Goal: Browse casually: Explore the website without a specific task or goal

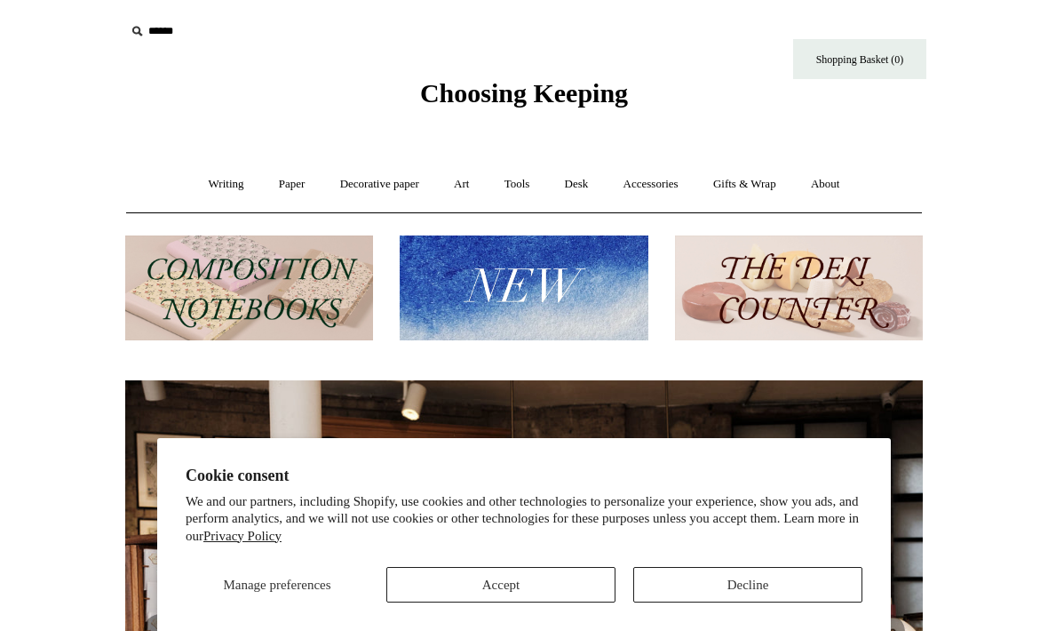
click at [771, 568] on button "Decline" at bounding box center [747, 585] width 229 height 36
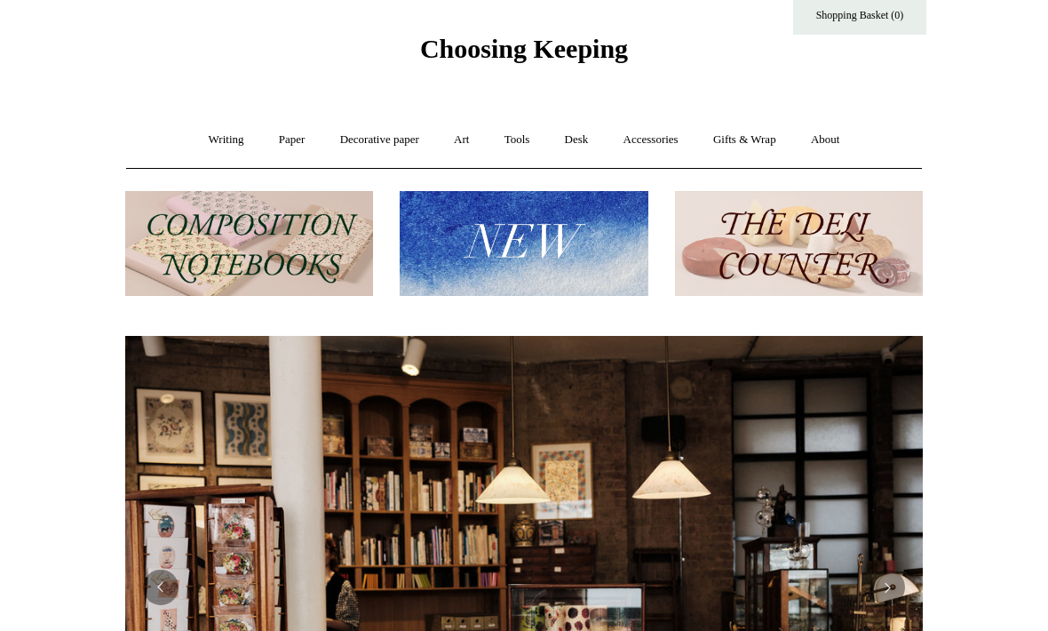
scroll to position [47, 0]
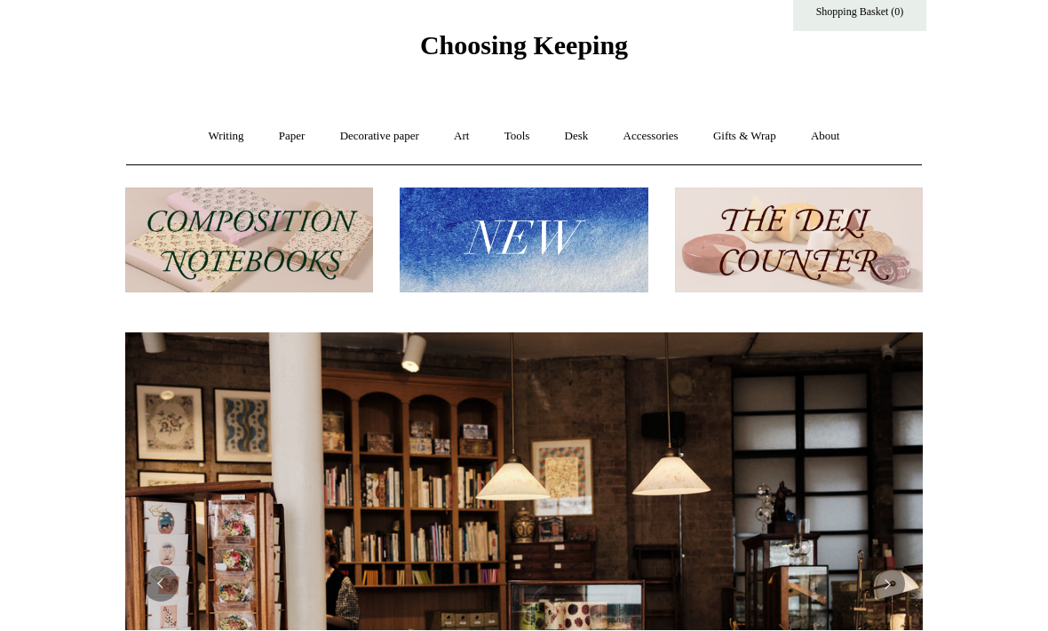
click at [234, 259] on img at bounding box center [249, 241] width 248 height 106
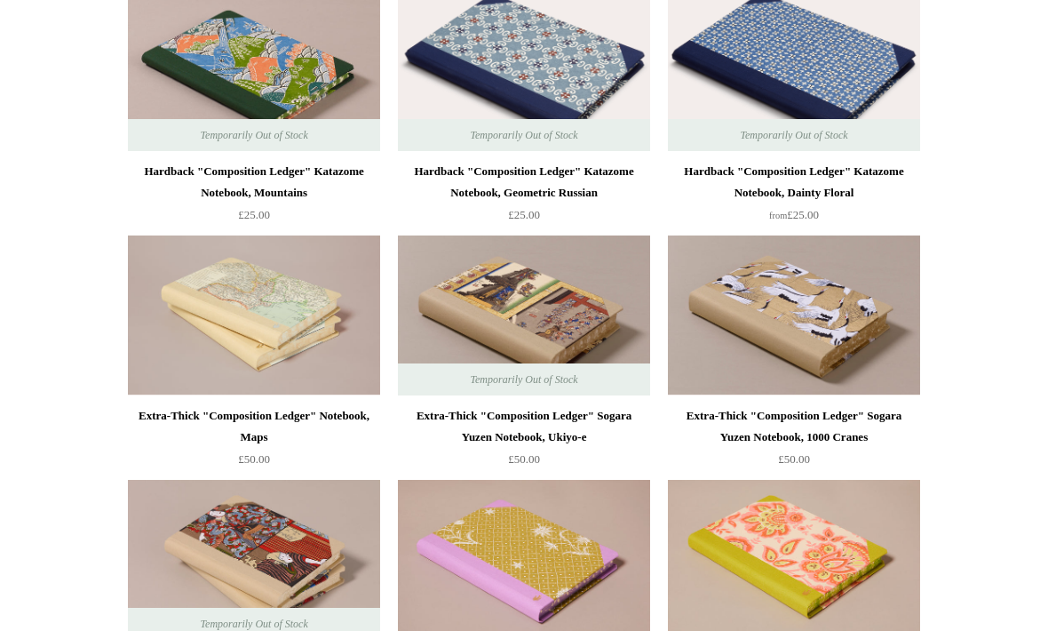
scroll to position [982, 0]
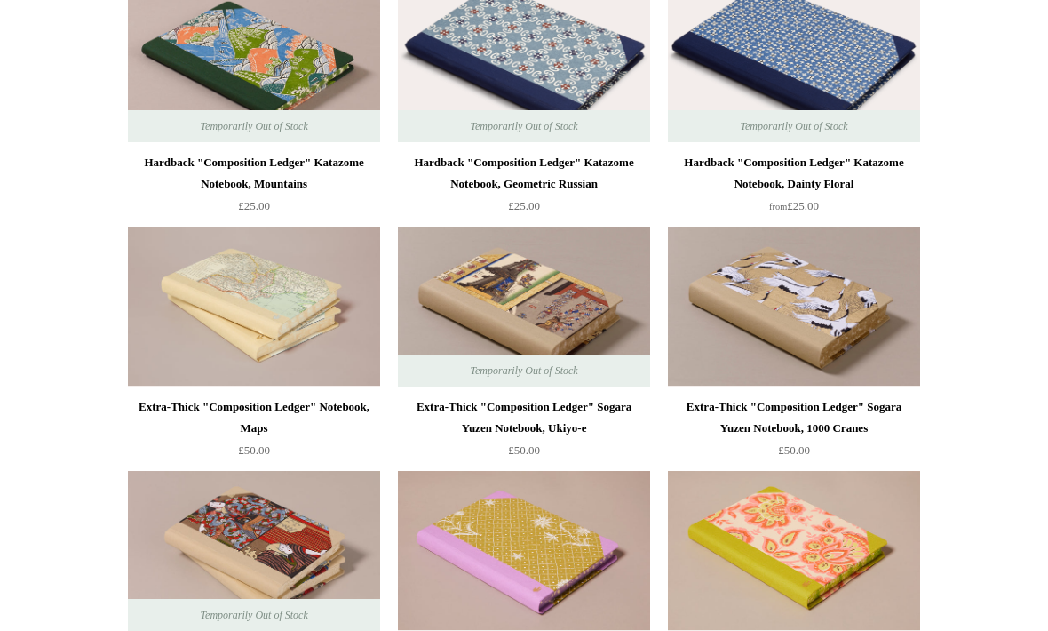
click at [871, 328] on img at bounding box center [794, 307] width 252 height 160
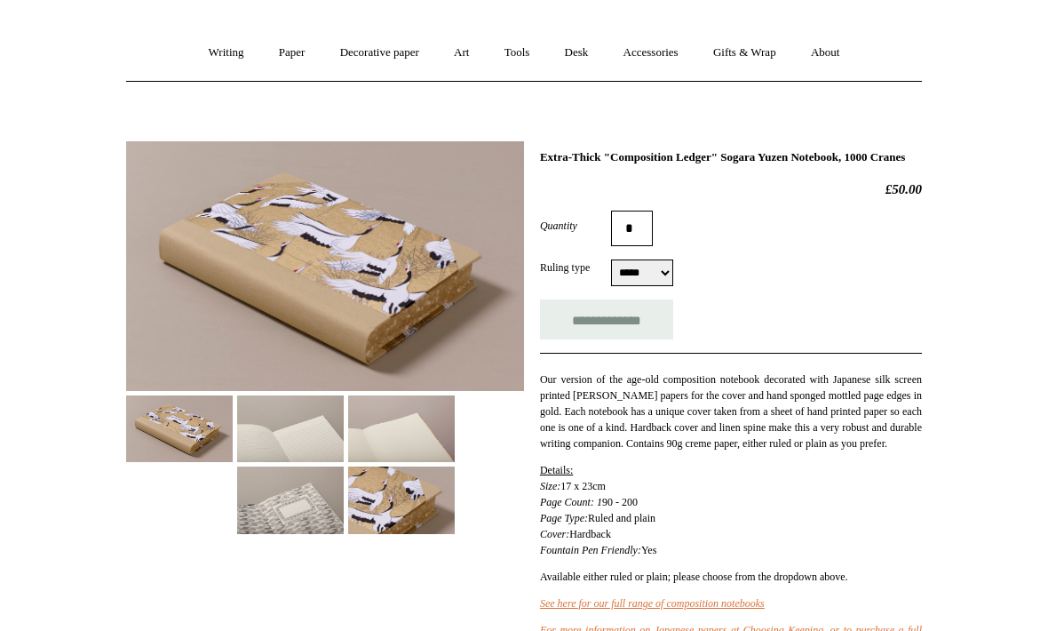
scroll to position [131, 0]
click at [330, 402] on img at bounding box center [290, 428] width 107 height 67
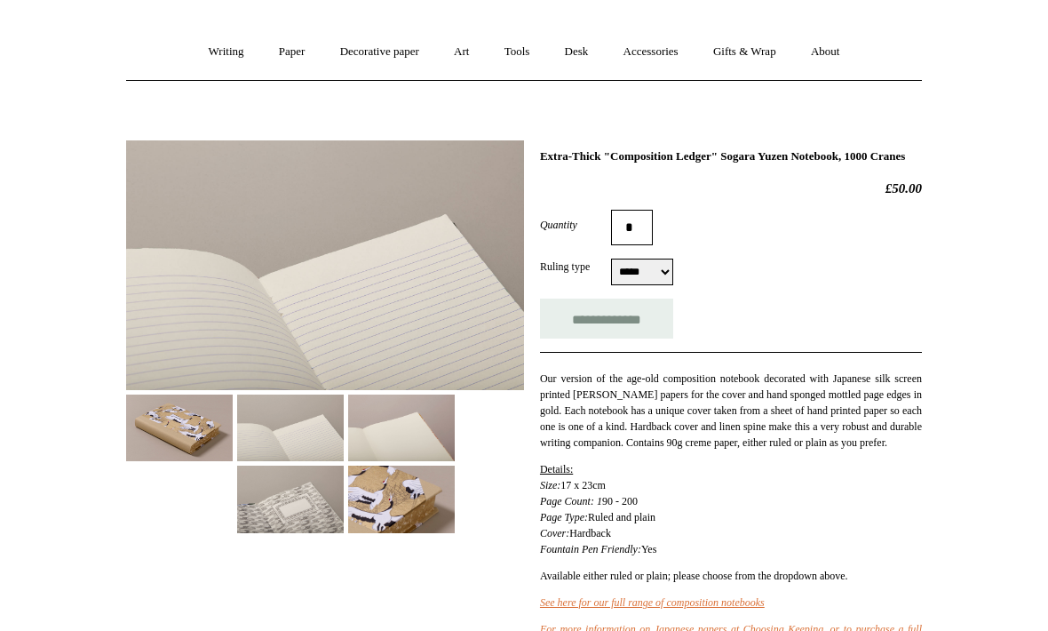
click at [295, 500] on img at bounding box center [290, 498] width 107 height 67
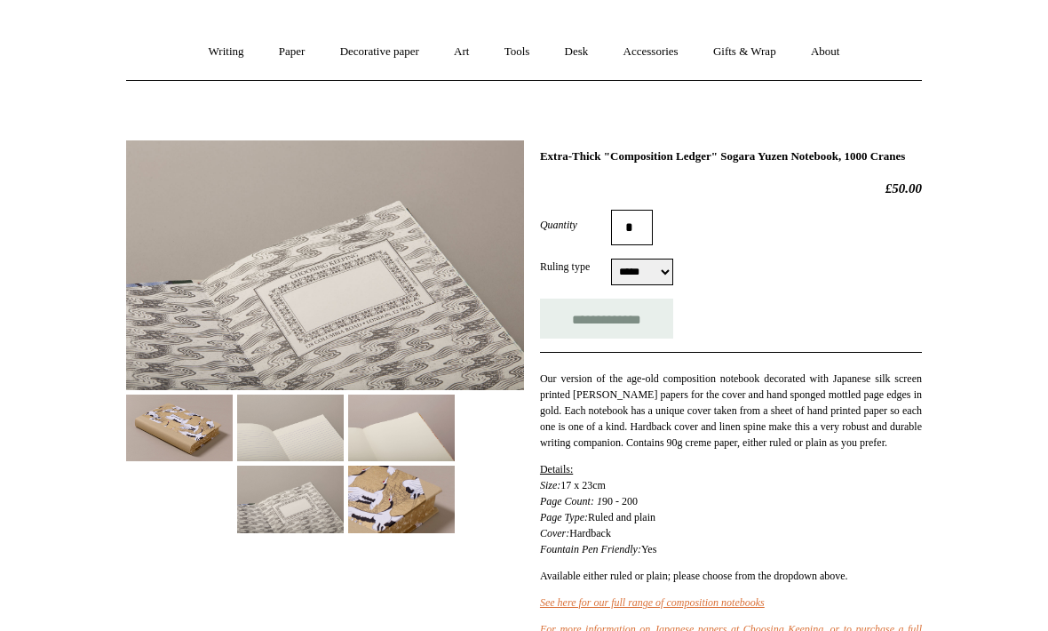
click at [387, 505] on img at bounding box center [401, 498] width 107 height 67
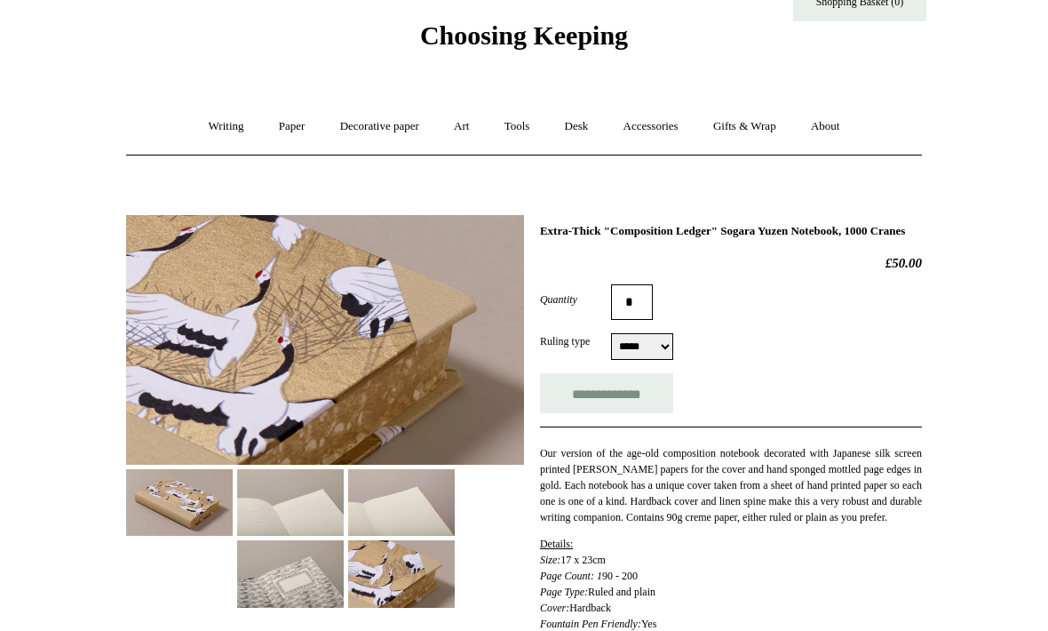
scroll to position [0, 0]
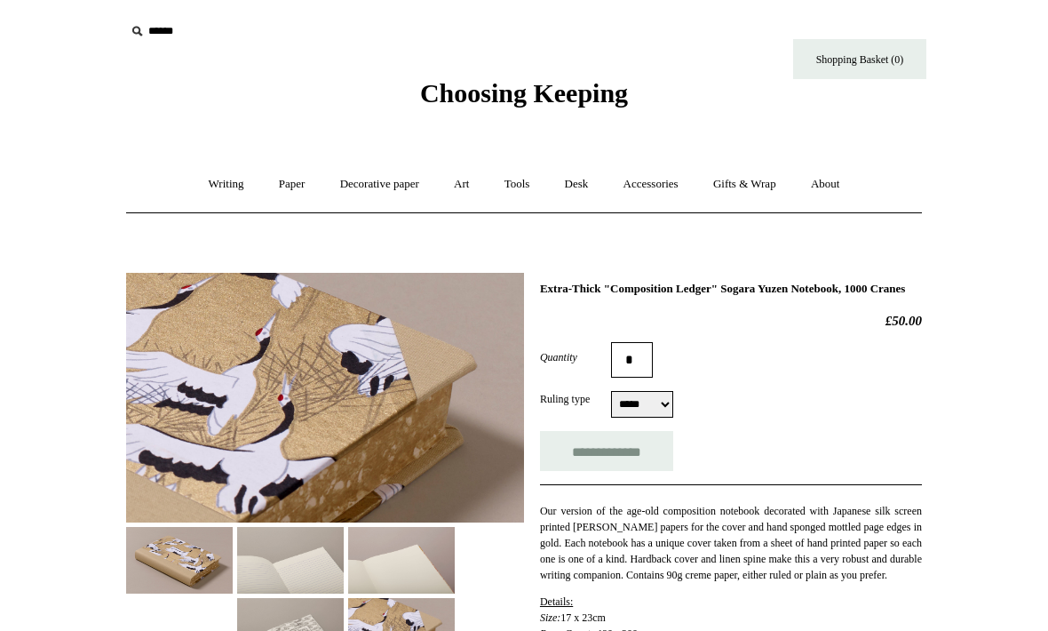
click at [618, 90] on span "Choosing Keeping" at bounding box center [524, 92] width 208 height 29
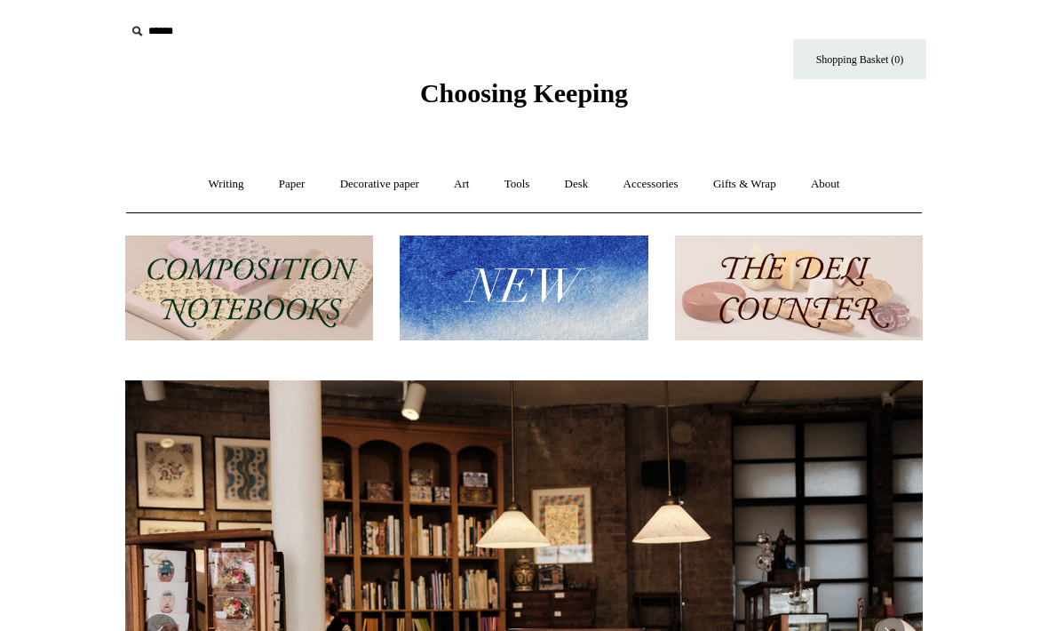
click at [481, 172] on link "Art +" at bounding box center [461, 184] width 47 height 47
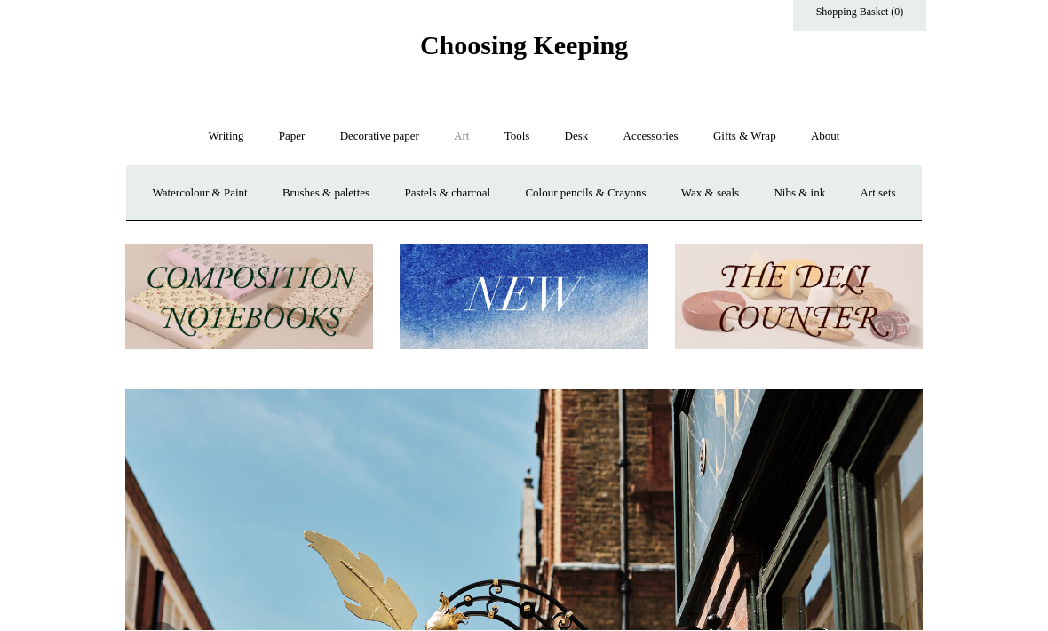
click at [569, 138] on link "Desk +" at bounding box center [577, 137] width 56 height 47
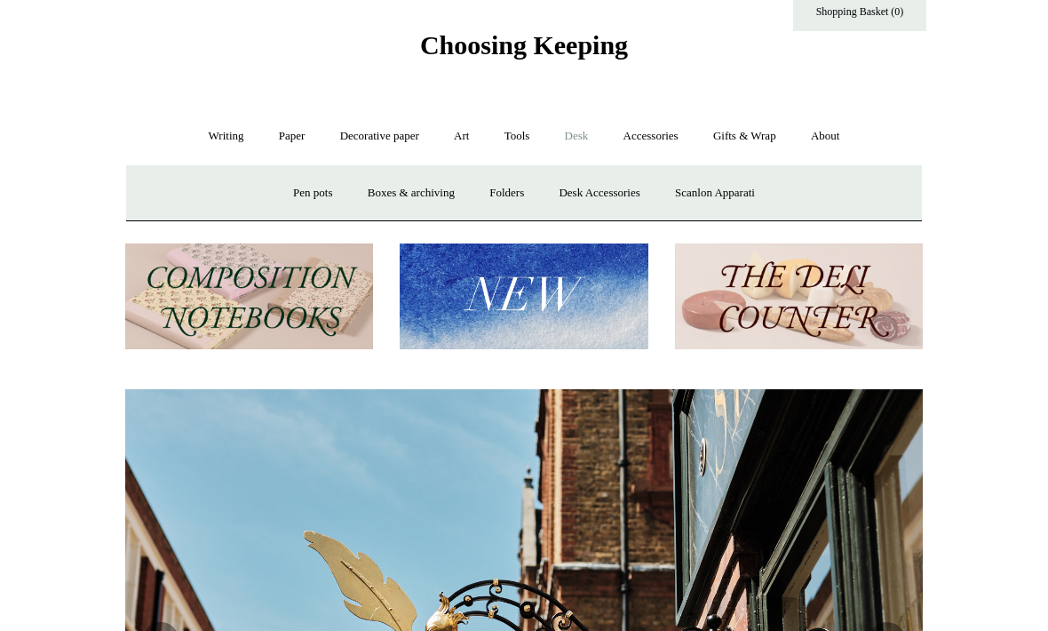
click at [531, 130] on link "Tools +" at bounding box center [518, 136] width 58 height 47
click at [573, 136] on link "Desk +" at bounding box center [577, 136] width 56 height 47
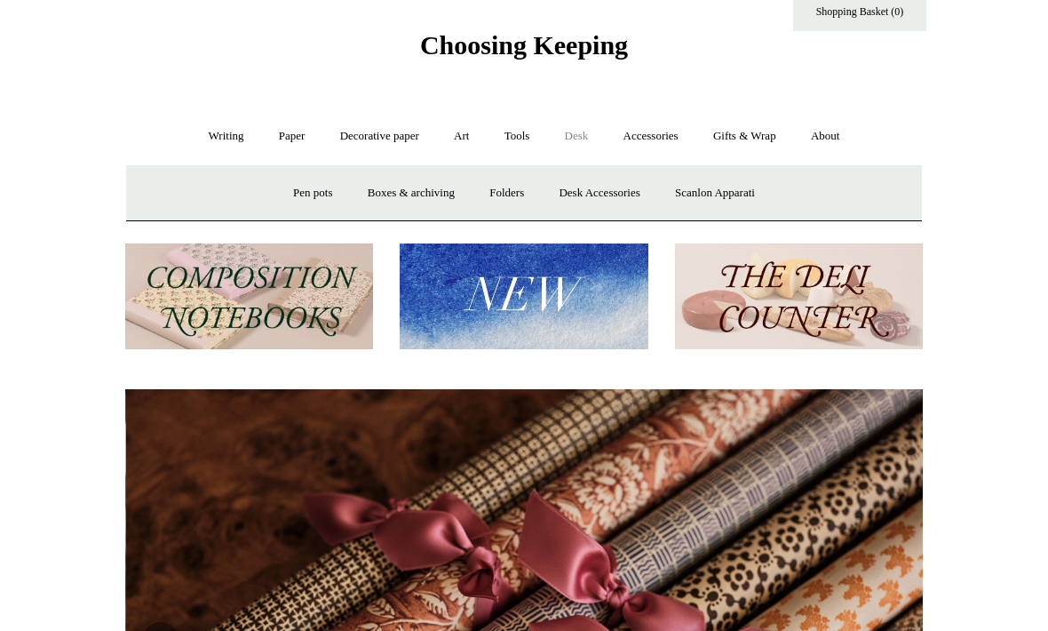
scroll to position [0, 1595]
click at [674, 140] on link "Accessories +" at bounding box center [651, 136] width 87 height 47
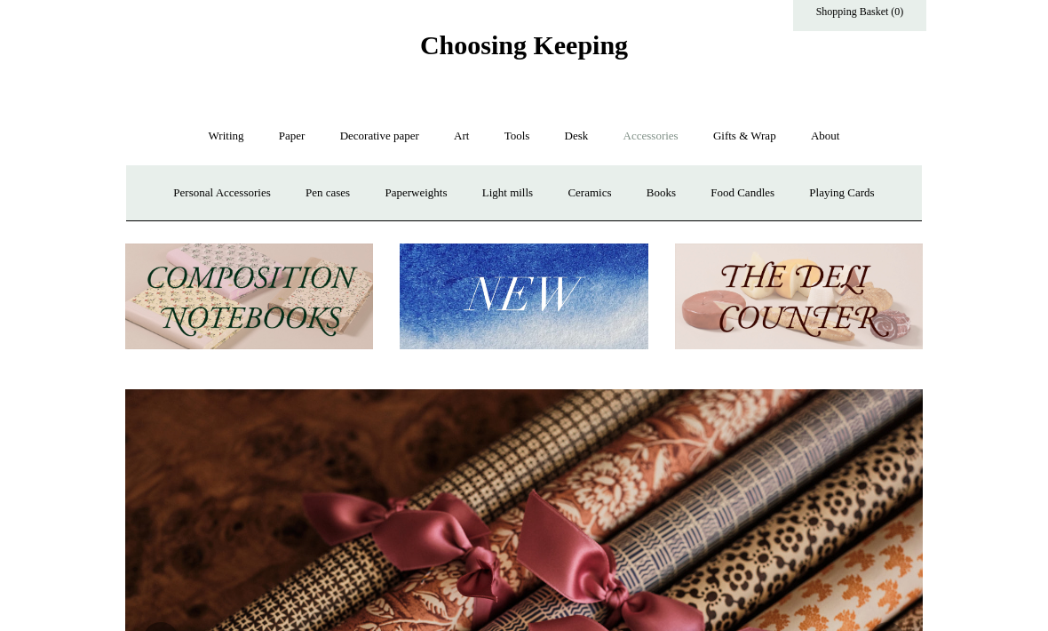
click at [752, 139] on link "Gifts & Wrap +" at bounding box center [744, 136] width 95 height 47
